Goal: Transaction & Acquisition: Purchase product/service

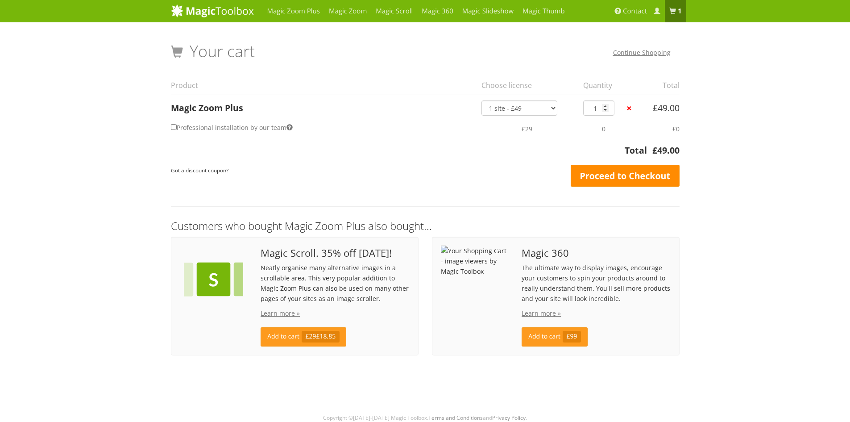
drag, startPoint x: 0, startPoint y: 0, endPoint x: 629, endPoint y: 177, distance: 653.7
click at [629, 177] on link "Proceed to Checkout" at bounding box center [625, 176] width 109 height 22
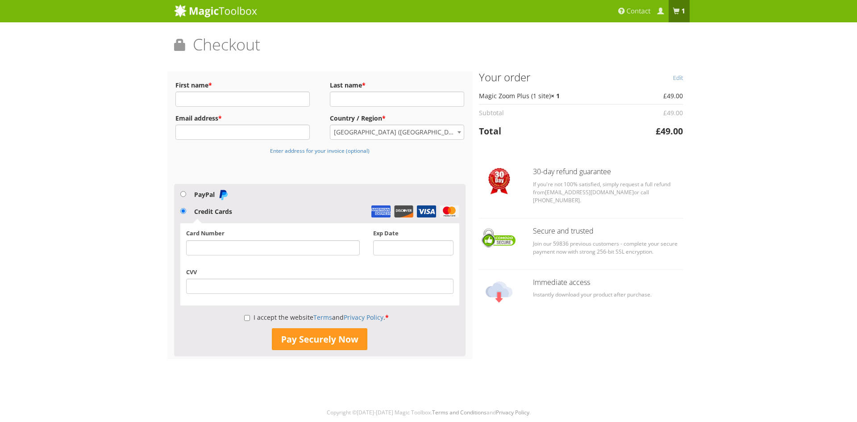
click at [99, 100] on div "Magic Zoom Plus Magic Zoom Magic Scroll Magic 360 Magic Slideshow Magic Thumb" at bounding box center [428, 210] width 857 height 420
click at [268, 96] on input "First name *" at bounding box center [242, 98] width 134 height 15
type input "Shelby"
type input "Pinkston"
type input "s"
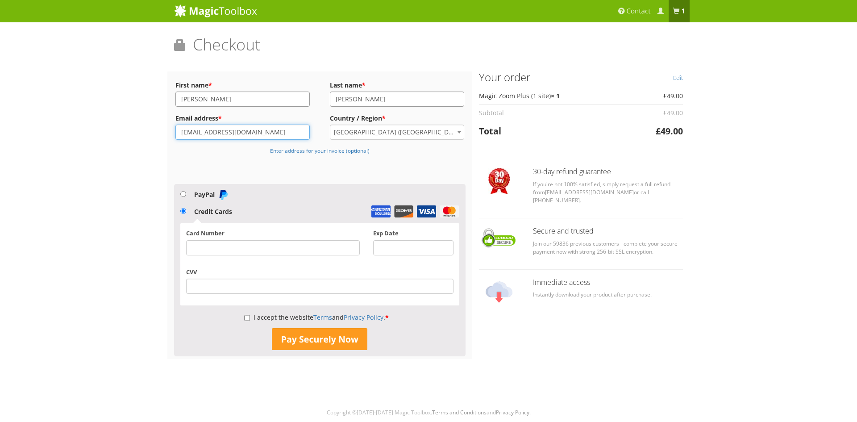
type input "jmdinvoices@genesco.com"
click at [244, 317] on input "I accept the website Terms and Privacy Policy . *" at bounding box center [247, 317] width 6 height 15
checkbox input "true"
click at [281, 340] on button "Pay Securely Now" at bounding box center [319, 339] width 95 height 22
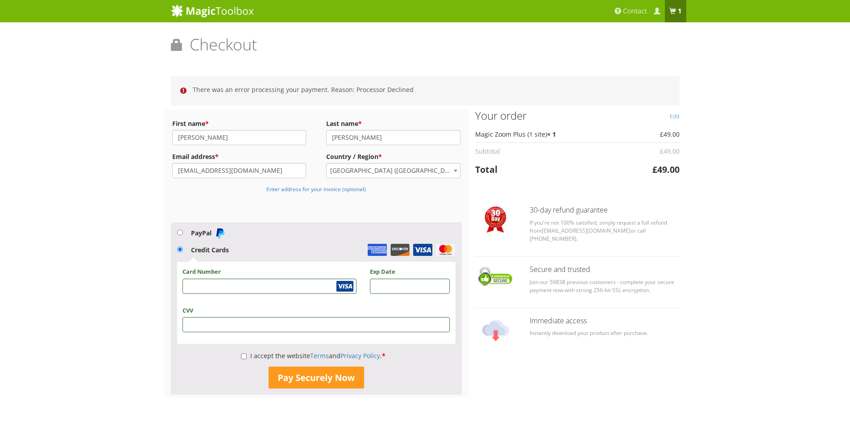
click at [238, 355] on p "I accept the website Terms and Privacy Policy . *" at bounding box center [316, 356] width 279 height 14
click at [241, 356] on input "I accept the website Terms and Privacy Policy . *" at bounding box center [244, 356] width 6 height 15
checkbox input "true"
click at [224, 174] on input "jmdinvoices@genesco.com" at bounding box center [239, 170] width 134 height 15
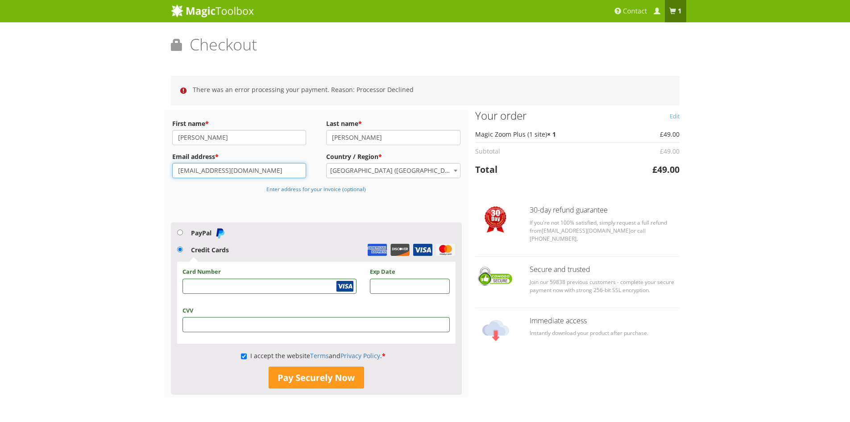
click at [224, 174] on input "jmdinvoices@genesco.com" at bounding box center [239, 170] width 134 height 15
type input "spinkston@genesco.com"
click at [150, 203] on div "Magic Zoom Plus Magic Zoom Magic Scroll Magic 360 Magic Slideshow Magic Thumb" at bounding box center [425, 229] width 850 height 459
click at [290, 372] on button "Pay Securely Now" at bounding box center [316, 377] width 95 height 22
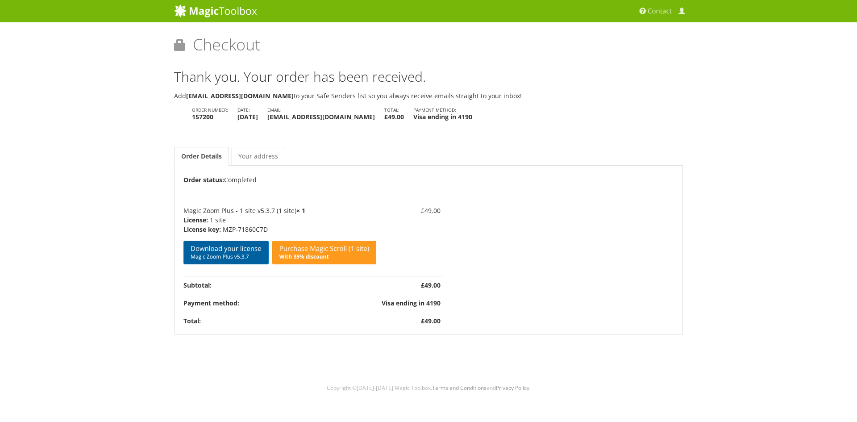
click at [252, 248] on link "Download your license Magic Zoom Plus v5.3.7" at bounding box center [225, 253] width 85 height 24
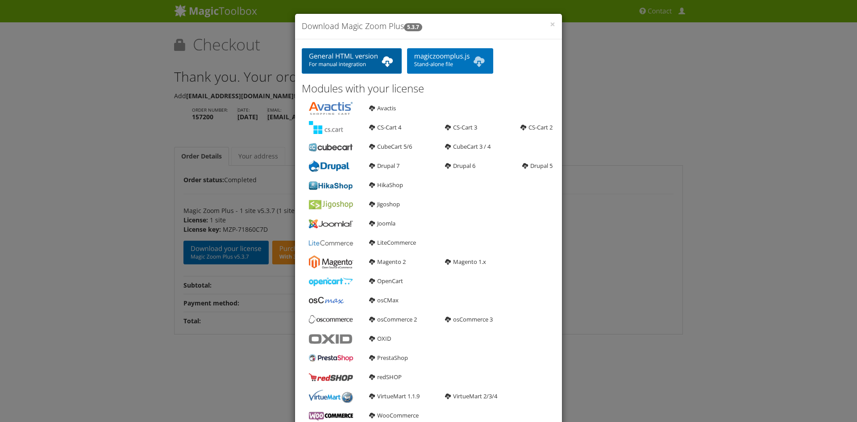
click at [380, 60] on b at bounding box center [387, 61] width 14 height 18
click at [472, 59] on b at bounding box center [479, 61] width 14 height 18
click at [550, 26] on span "×" at bounding box center [552, 24] width 5 height 12
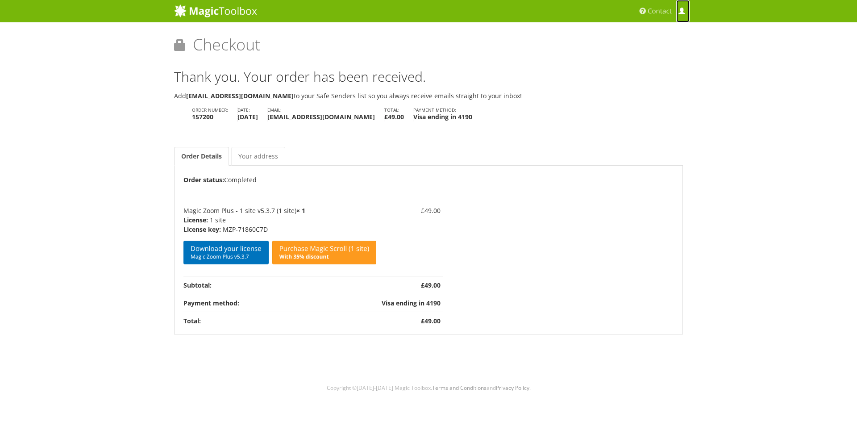
click at [683, 11] on span at bounding box center [681, 11] width 7 height 7
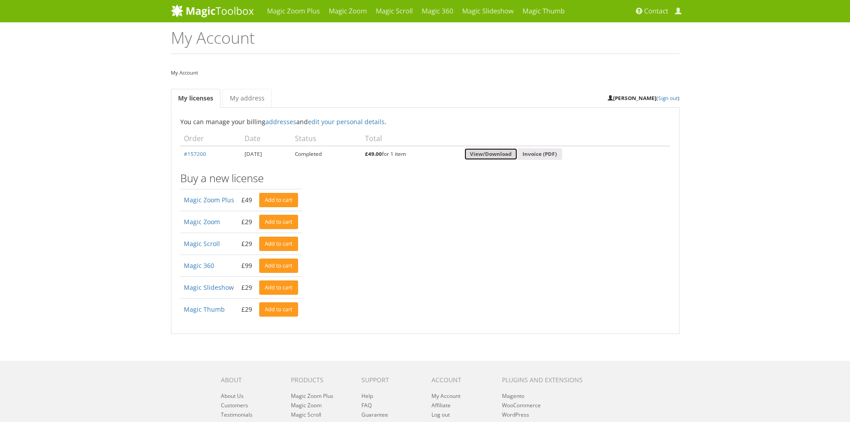
click at [514, 152] on link "View/Download" at bounding box center [491, 154] width 53 height 12
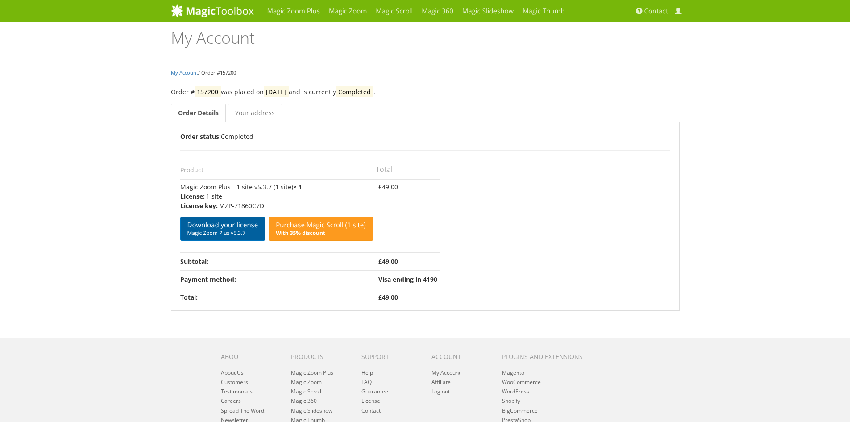
click at [218, 222] on link "Download your license Magic Zoom Plus v5.3.7" at bounding box center [222, 229] width 85 height 24
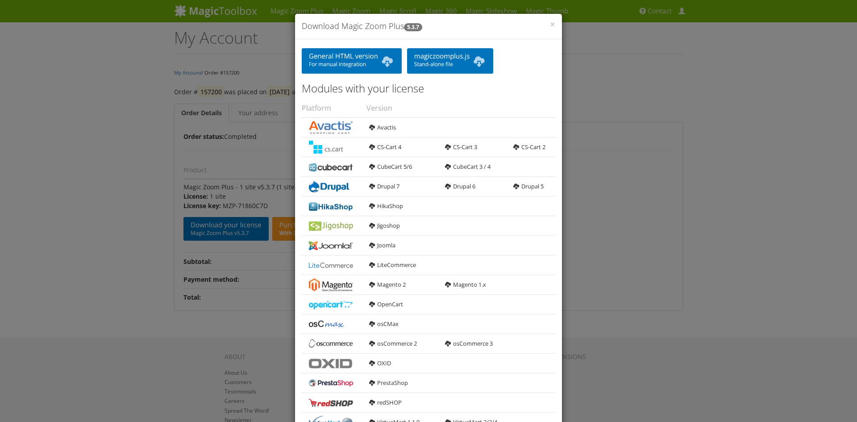
drag, startPoint x: 518, startPoint y: 60, endPoint x: 511, endPoint y: 83, distance: 23.9
click at [518, 60] on p "General HTML version For manual integration magiczoomplus.js Stand-alone file" at bounding box center [428, 60] width 253 height 28
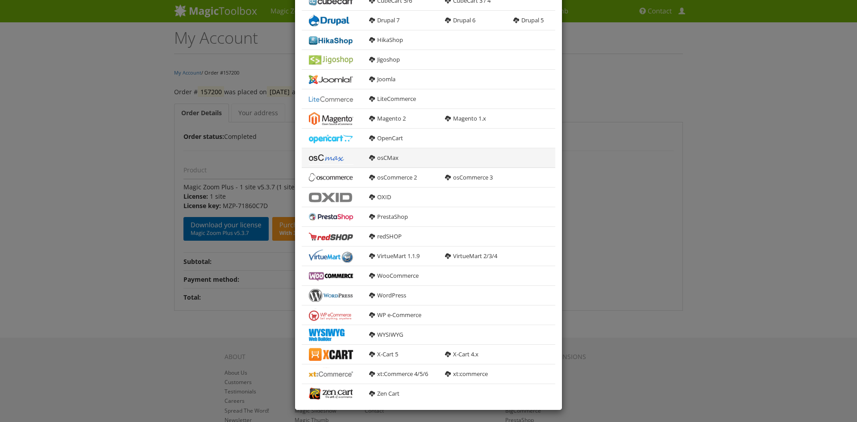
scroll to position [168, 0]
